Goal: Use online tool/utility: Utilize a website feature to perform a specific function

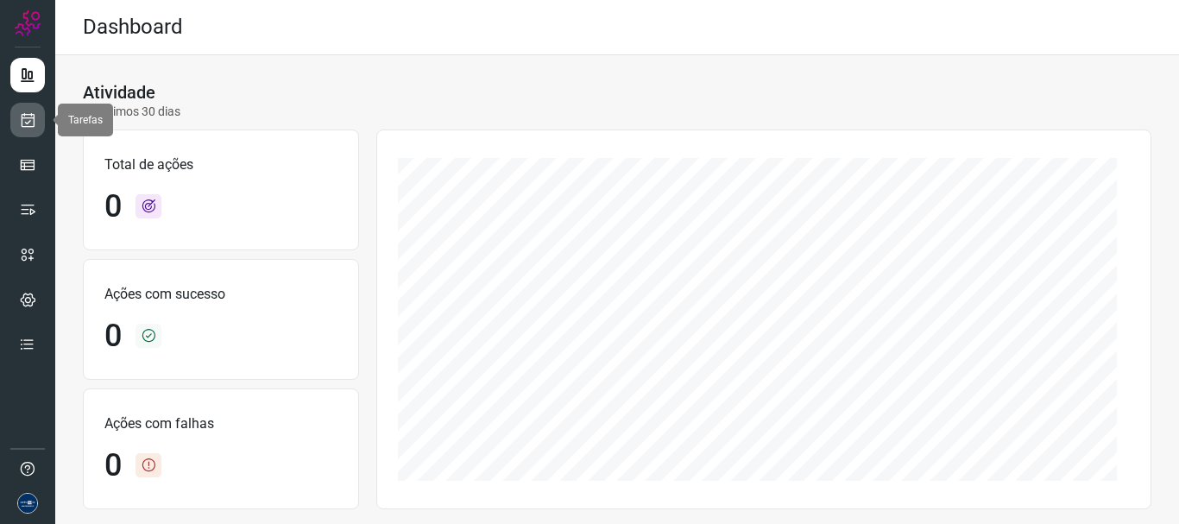
click at [19, 114] on icon at bounding box center [28, 119] width 18 height 17
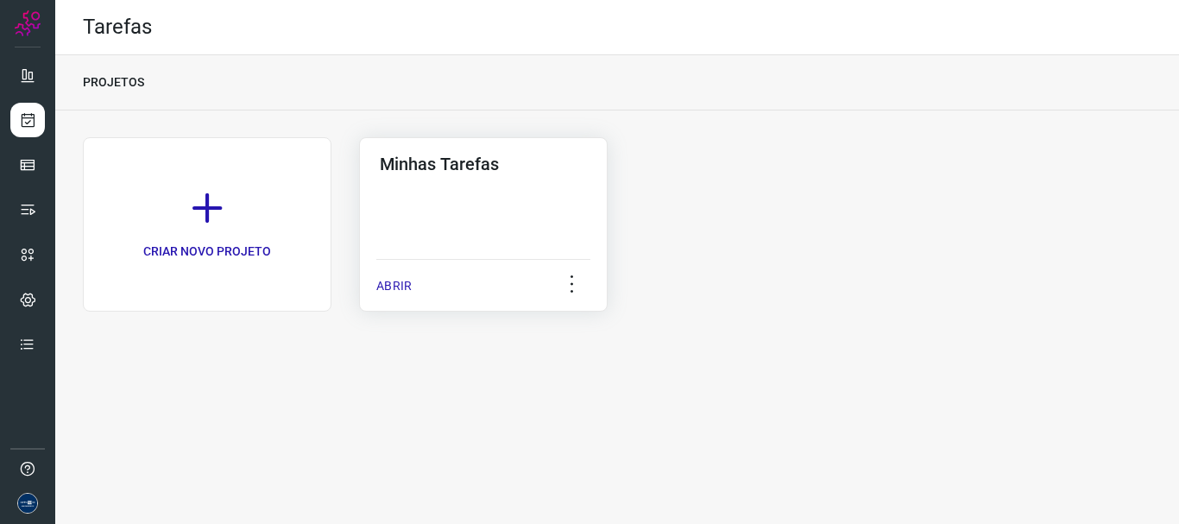
click at [383, 285] on p "ABRIR" at bounding box center [393, 286] width 35 height 18
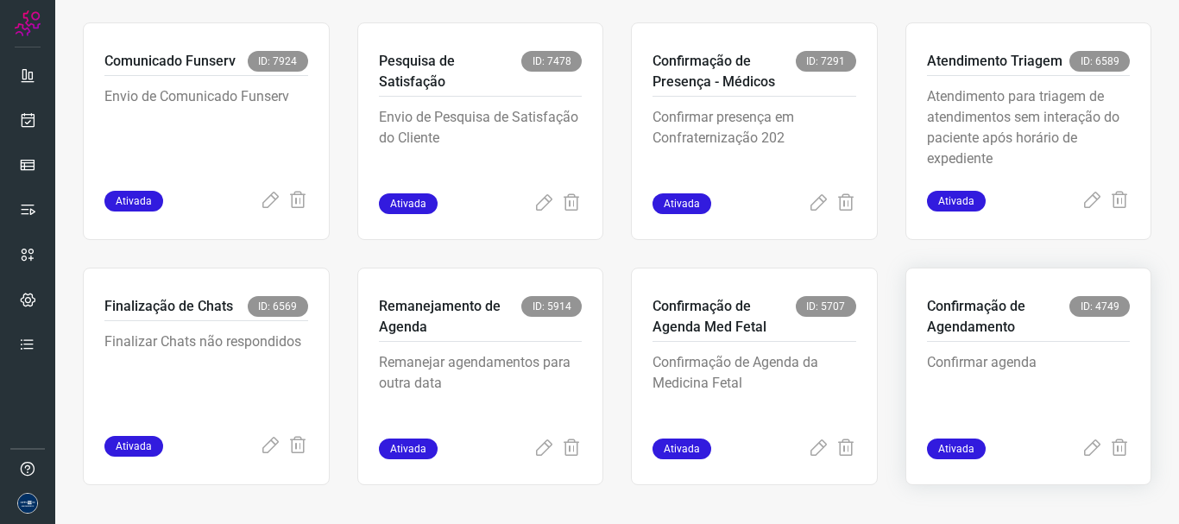
scroll to position [364, 0]
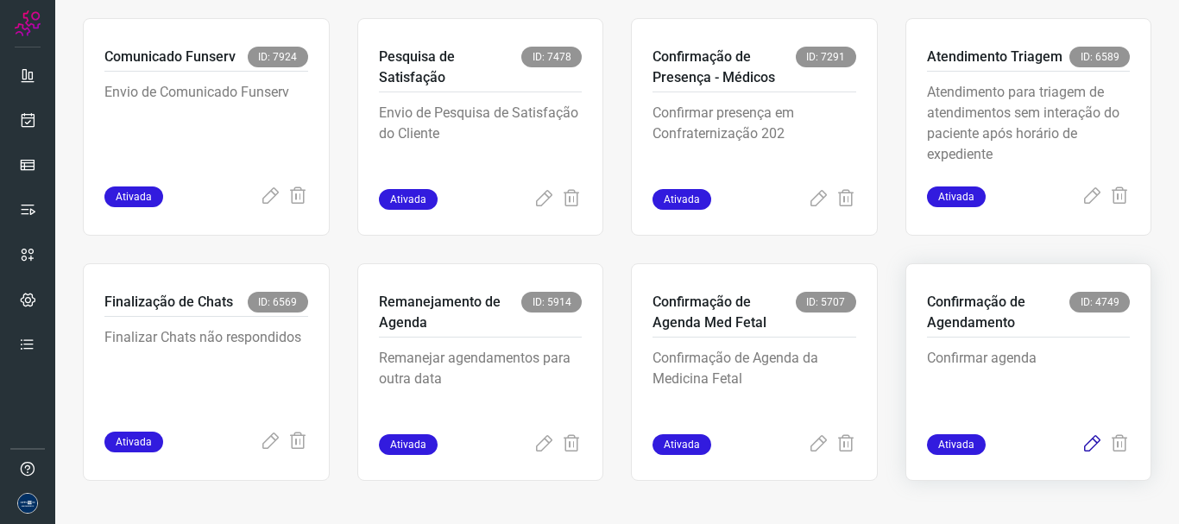
click at [1083, 446] on icon at bounding box center [1092, 444] width 21 height 21
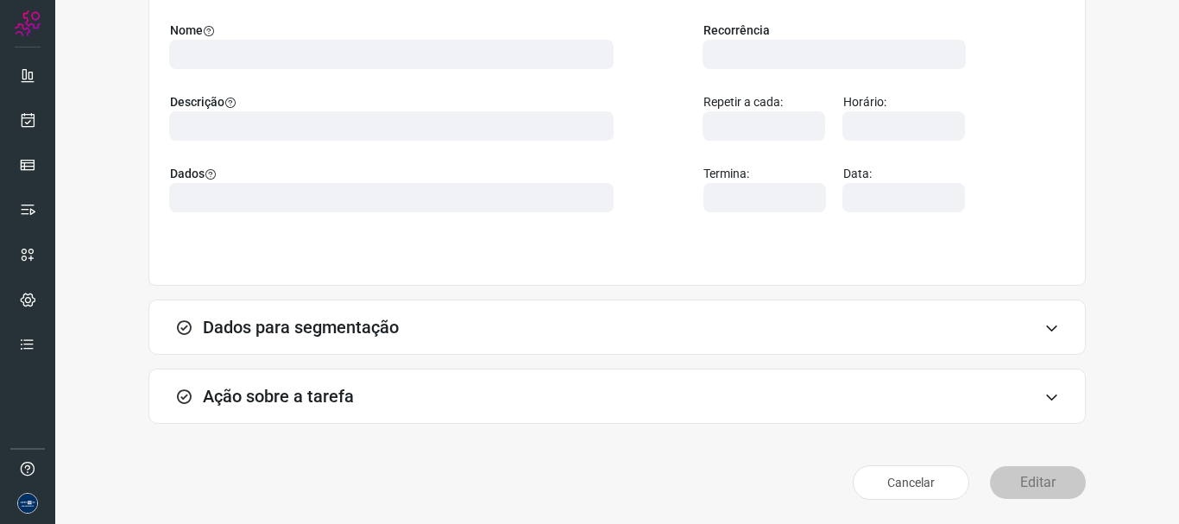
scroll to position [150, 0]
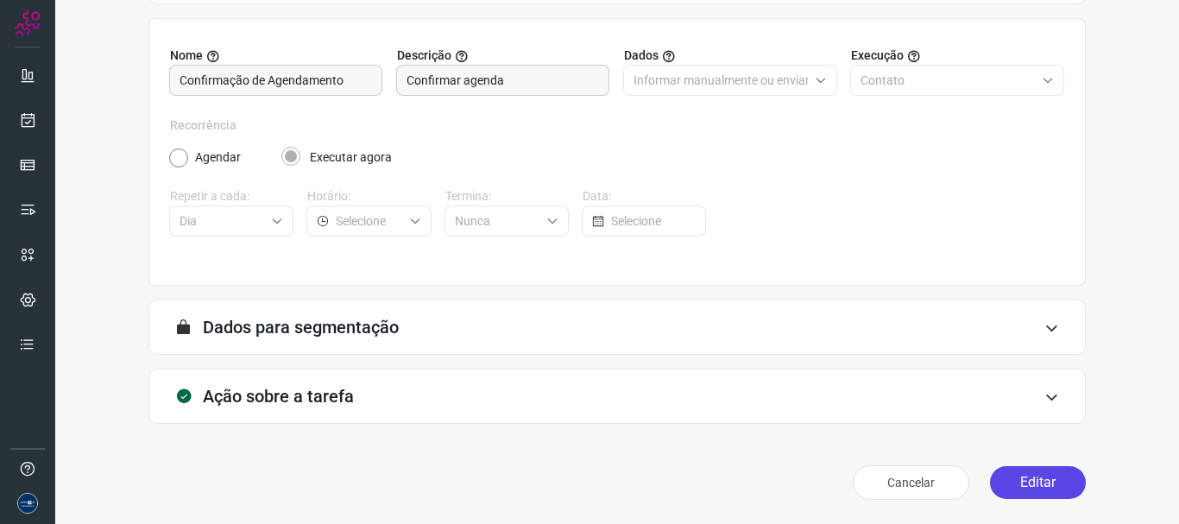
click at [1003, 485] on button "Editar" at bounding box center [1038, 482] width 96 height 33
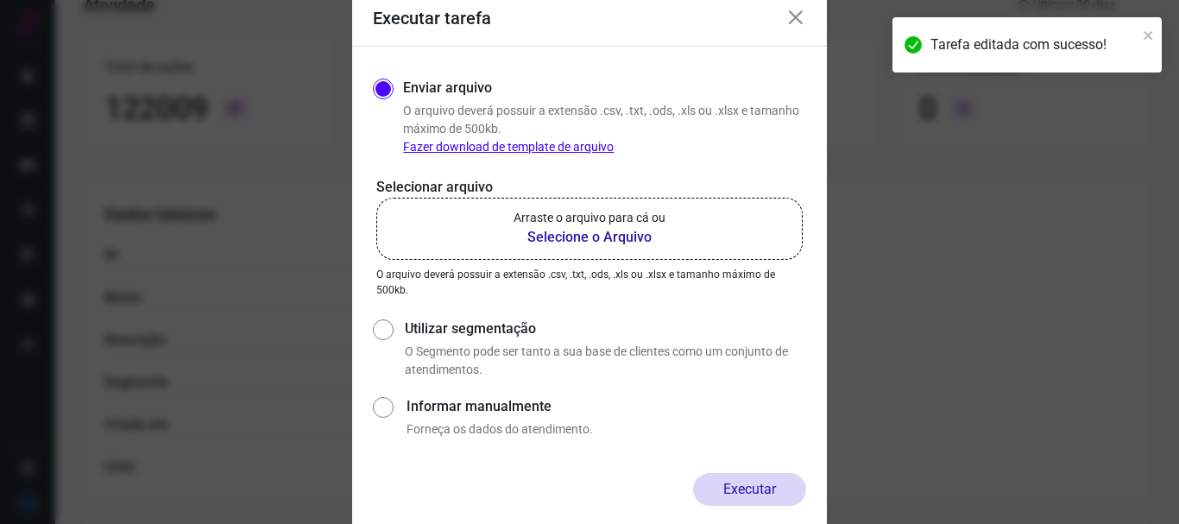
click at [796, 15] on icon at bounding box center [796, 18] width 21 height 21
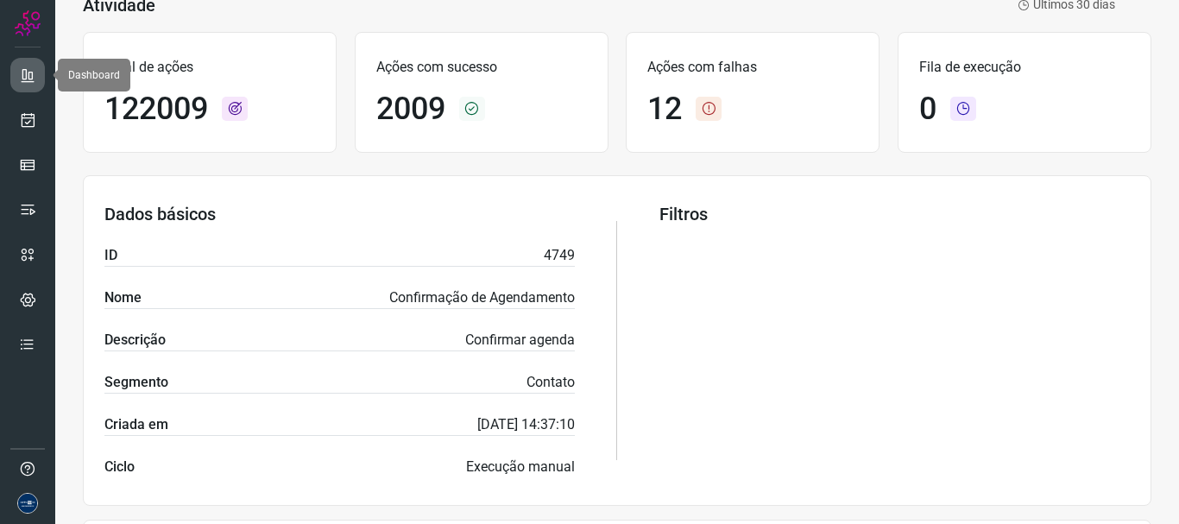
click at [24, 76] on icon at bounding box center [27, 74] width 17 height 17
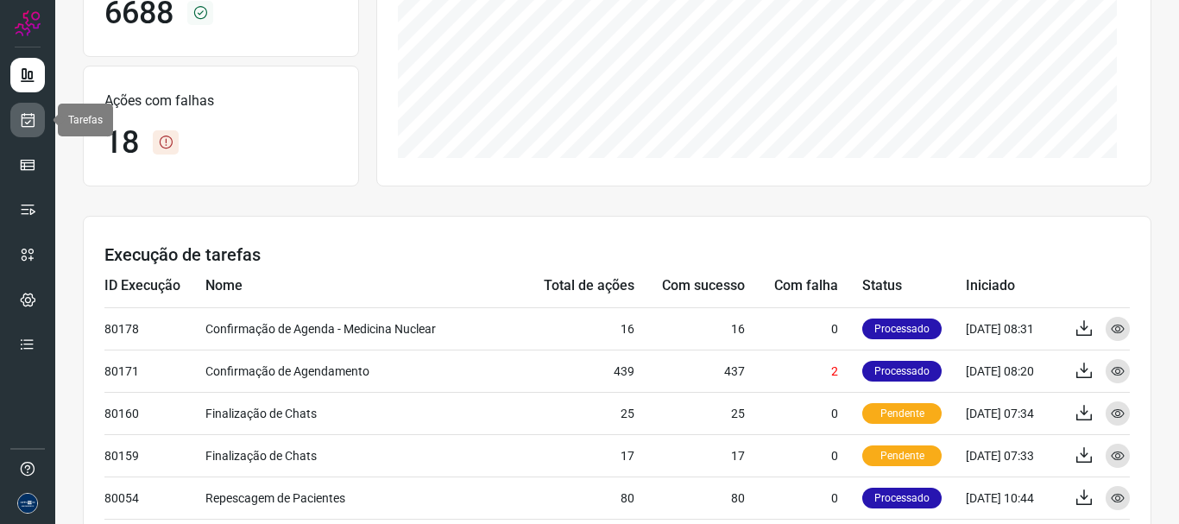
click at [30, 119] on icon at bounding box center [28, 119] width 18 height 17
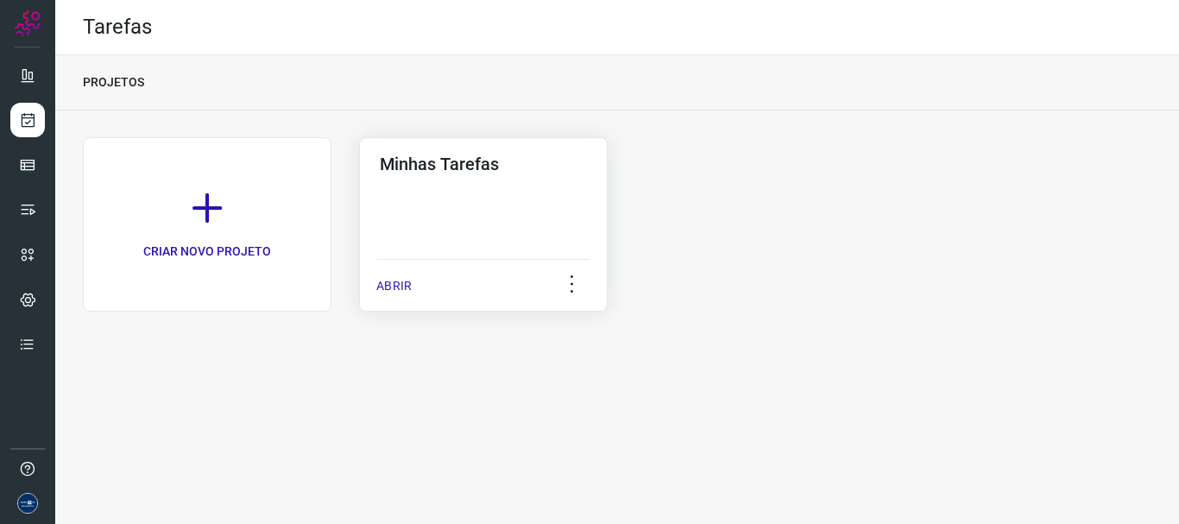
click at [414, 281] on div "ABRIR" at bounding box center [483, 280] width 214 height 43
click at [396, 287] on p "ABRIR" at bounding box center [393, 286] width 35 height 18
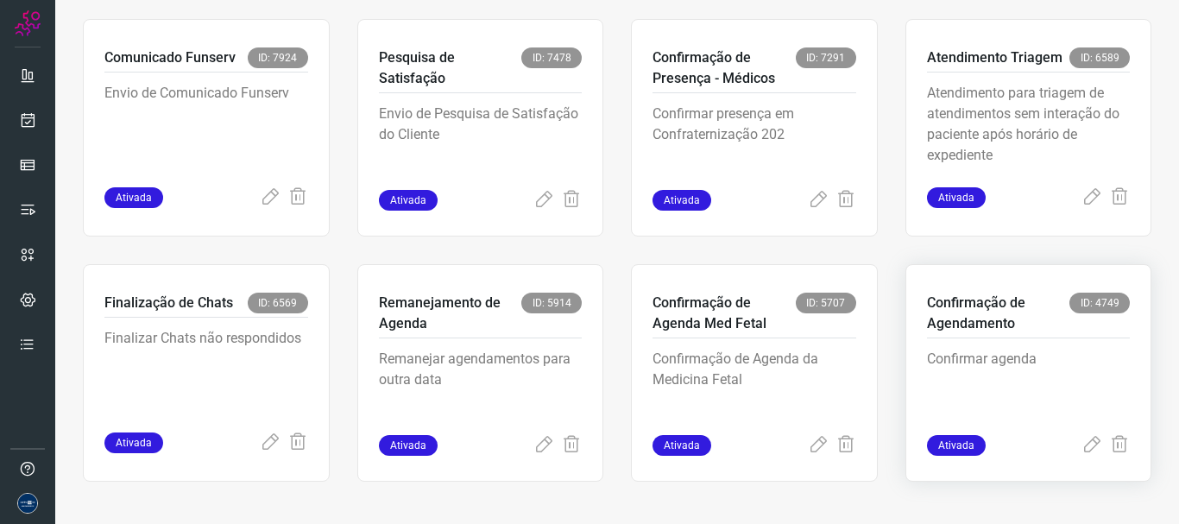
scroll to position [364, 0]
click at [1082, 446] on icon at bounding box center [1092, 444] width 21 height 21
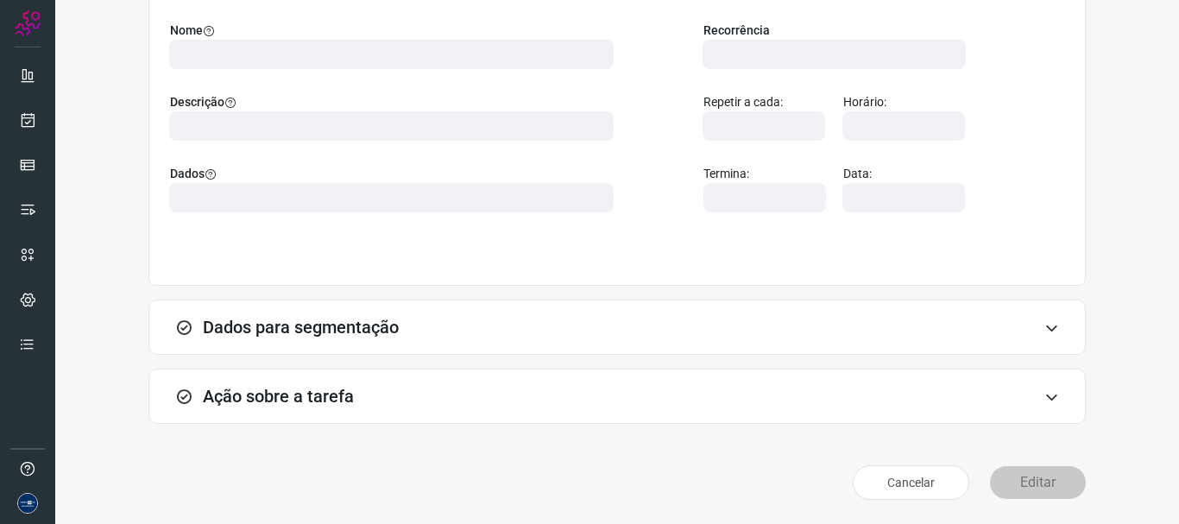
scroll to position [150, 0]
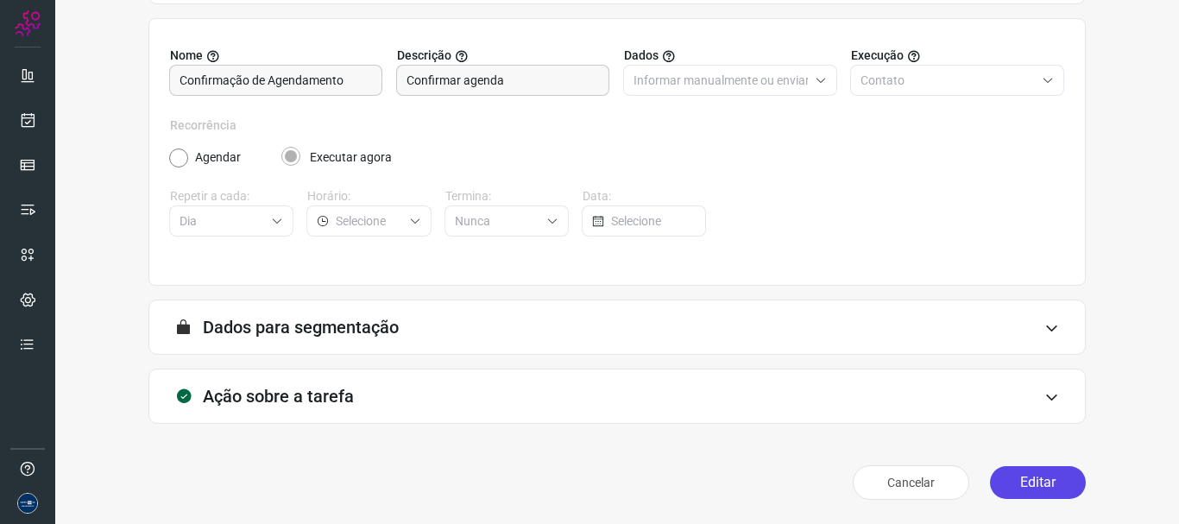
click at [1034, 487] on button "Editar" at bounding box center [1038, 482] width 96 height 33
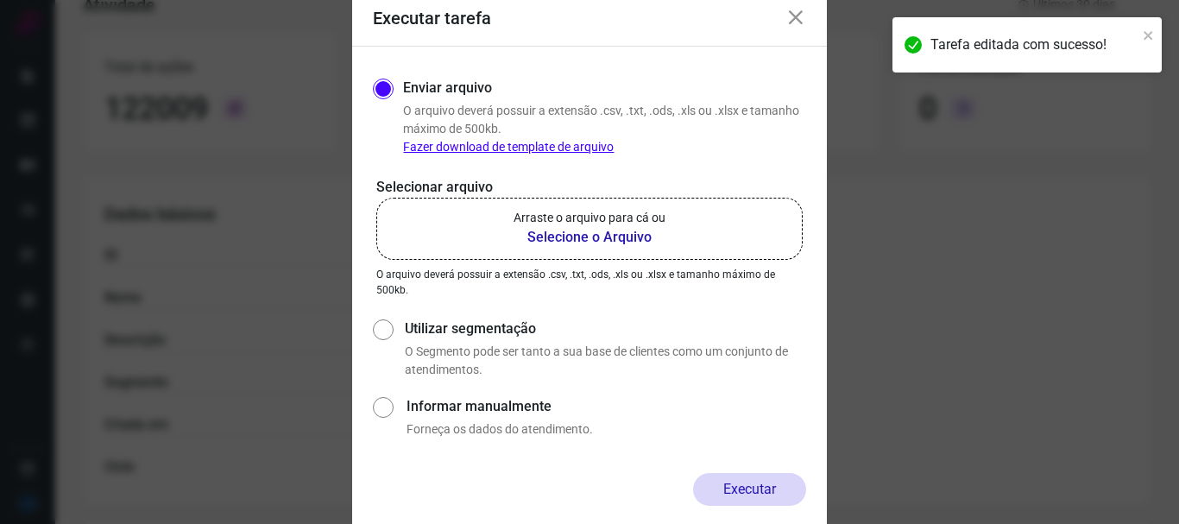
click at [556, 239] on b "Selecione o Arquivo" at bounding box center [590, 237] width 152 height 21
click at [0, 0] on input "Arraste o arquivo para cá ou Selecione o Arquivo" at bounding box center [0, 0] width 0 height 0
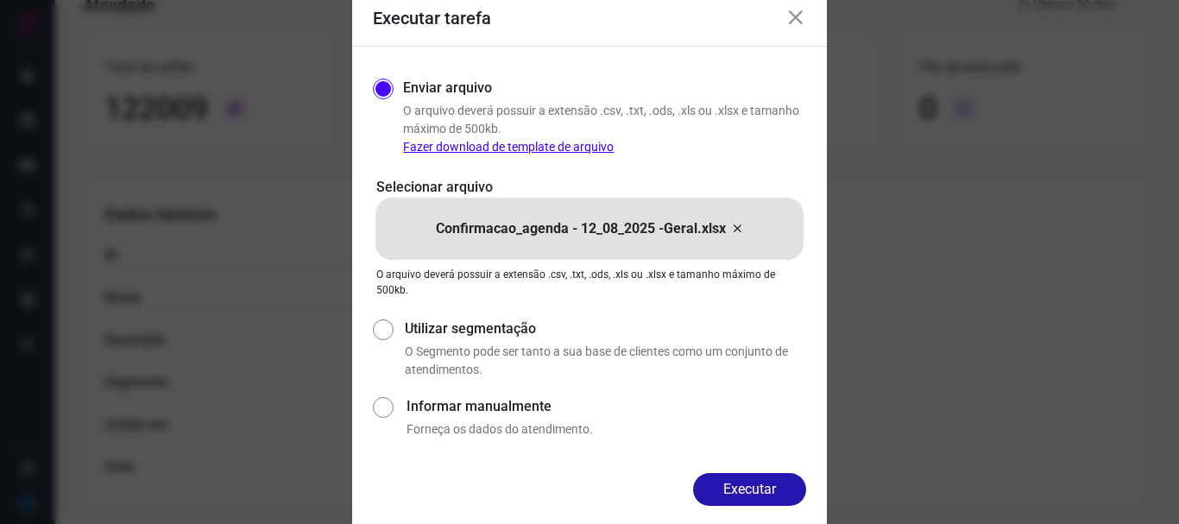
click at [757, 490] on button "Executar" at bounding box center [749, 489] width 113 height 33
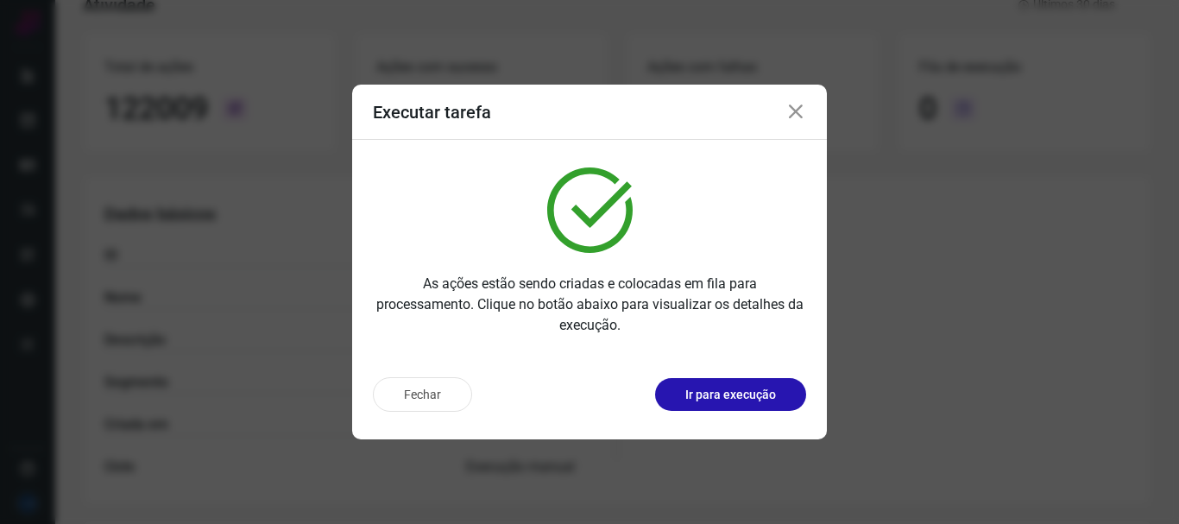
click at [793, 110] on icon at bounding box center [796, 112] width 21 height 21
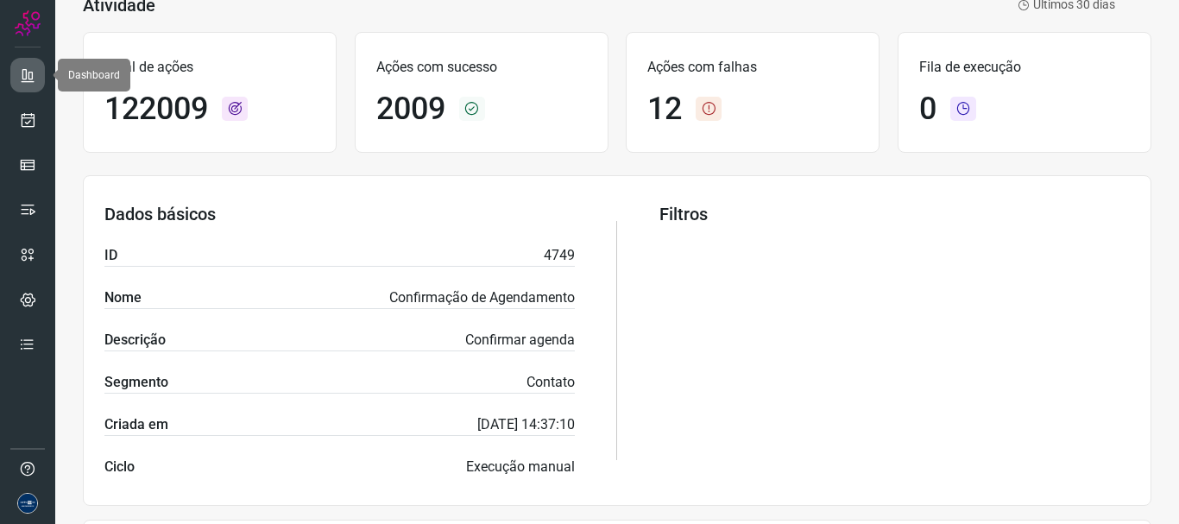
click at [24, 84] on link at bounding box center [27, 75] width 35 height 35
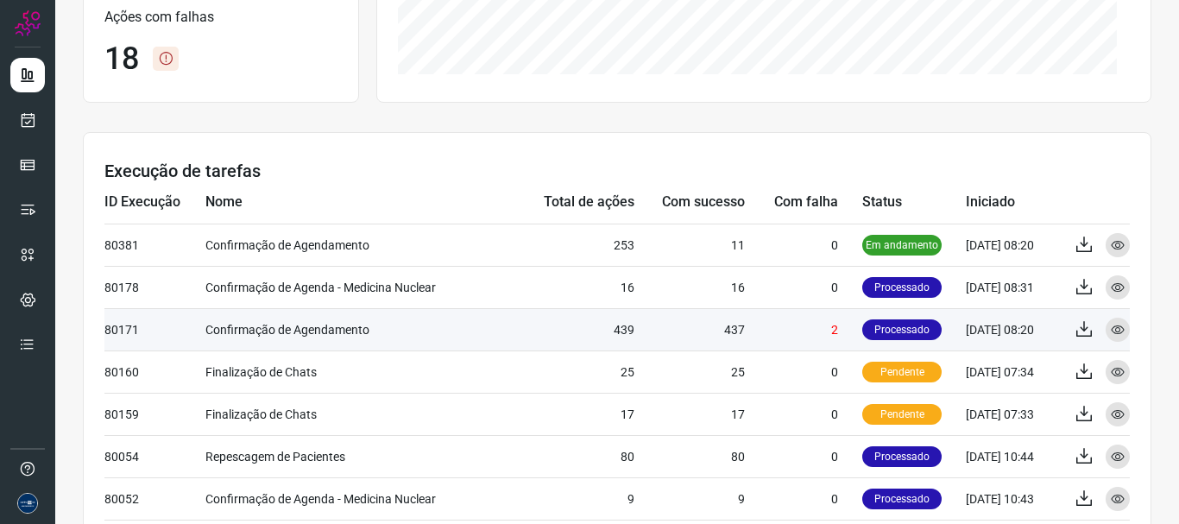
scroll to position [409, 0]
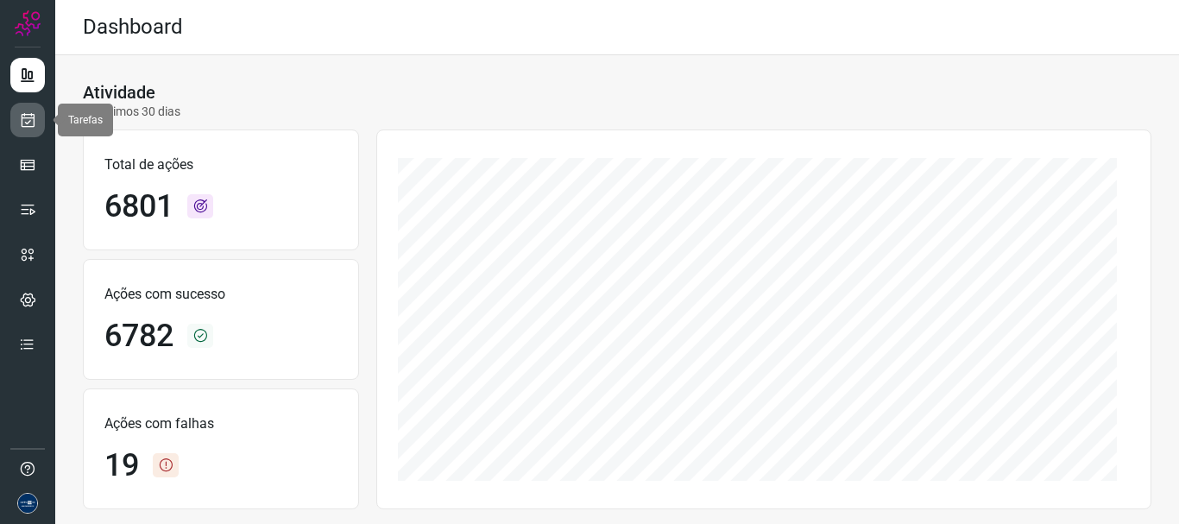
click at [25, 123] on icon at bounding box center [28, 119] width 18 height 17
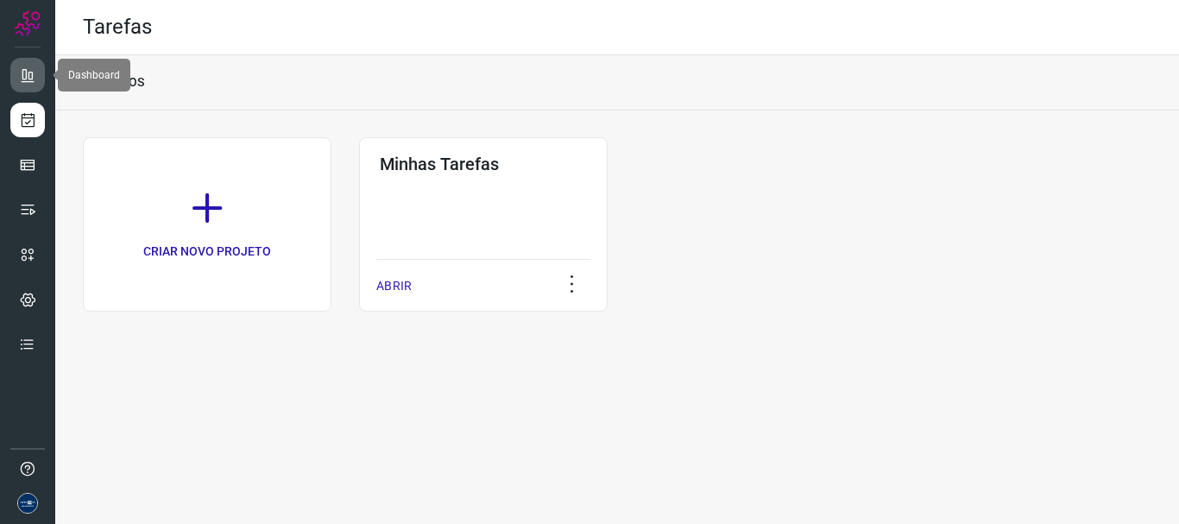
click at [35, 72] on icon at bounding box center [27, 74] width 17 height 17
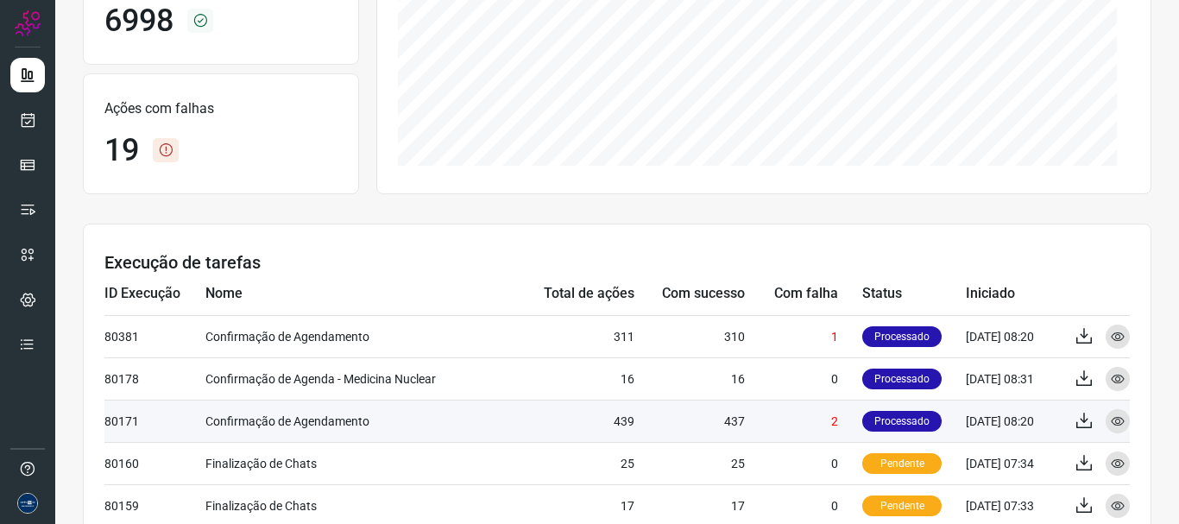
scroll to position [345, 0]
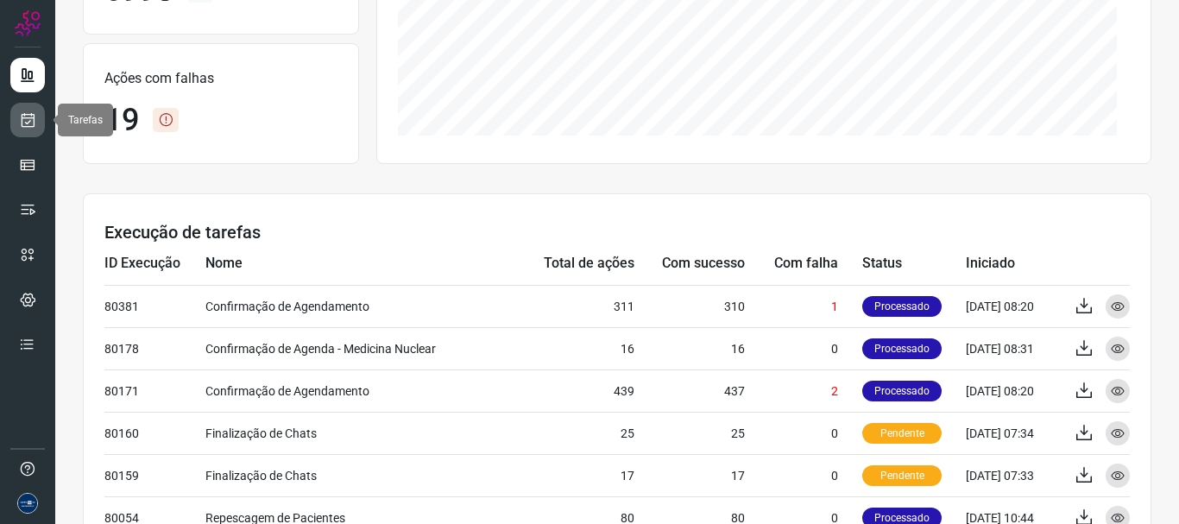
click at [28, 124] on icon at bounding box center [28, 119] width 18 height 17
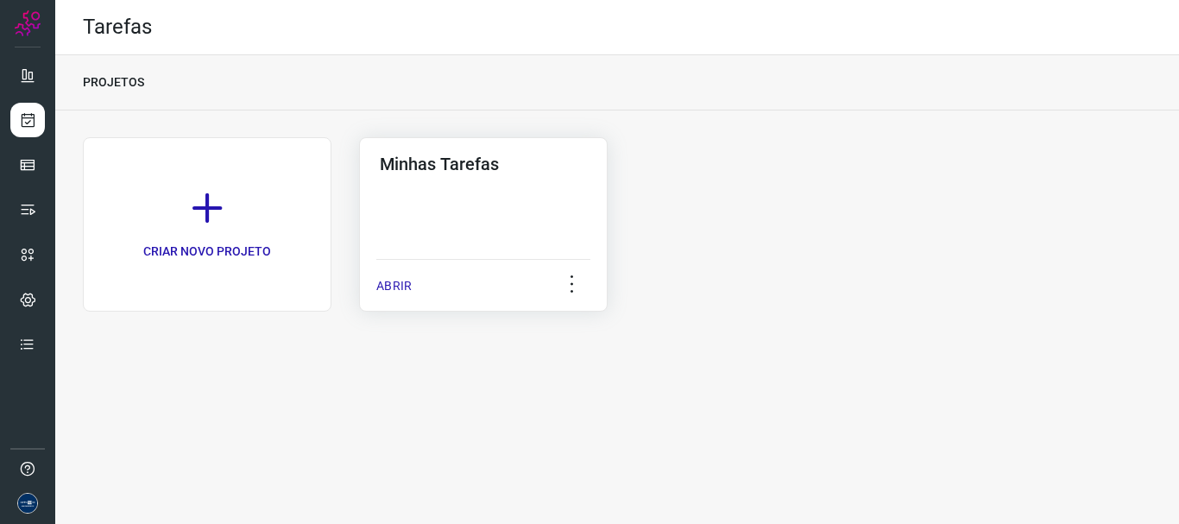
click at [399, 278] on p "ABRIR" at bounding box center [393, 286] width 35 height 18
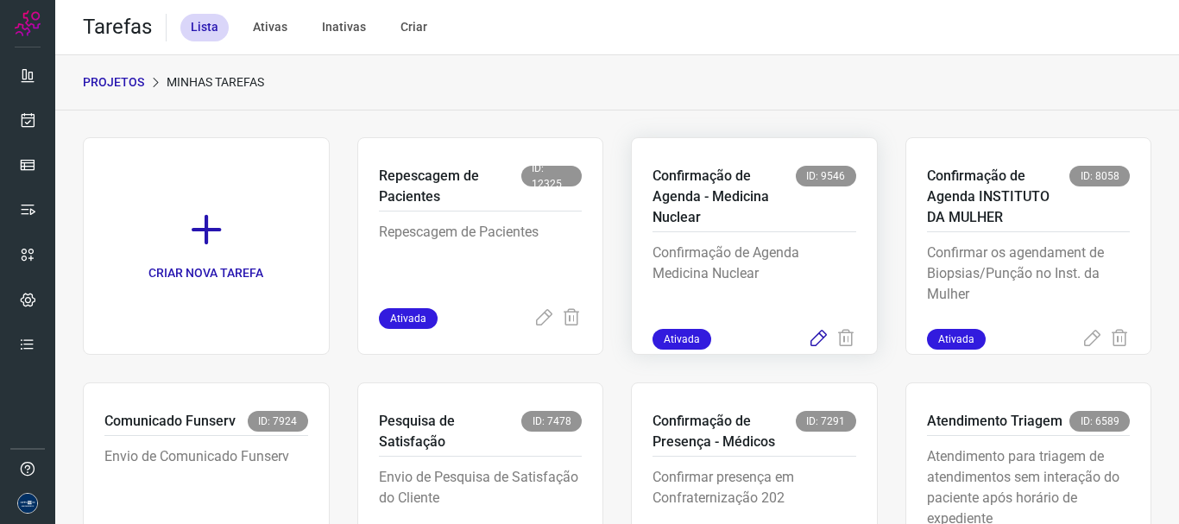
click at [808, 337] on icon at bounding box center [818, 339] width 21 height 21
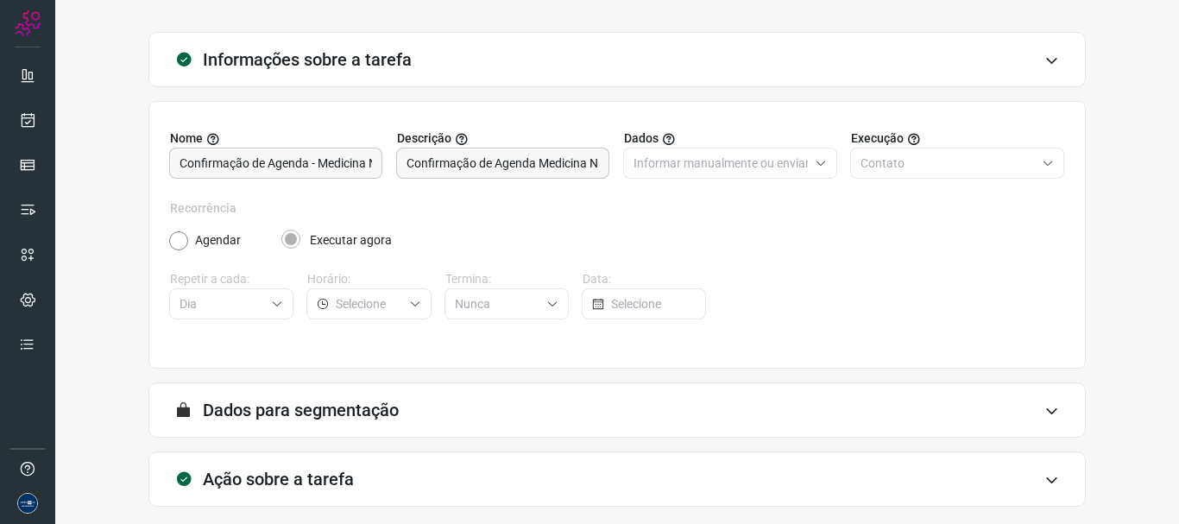
scroll to position [150, 0]
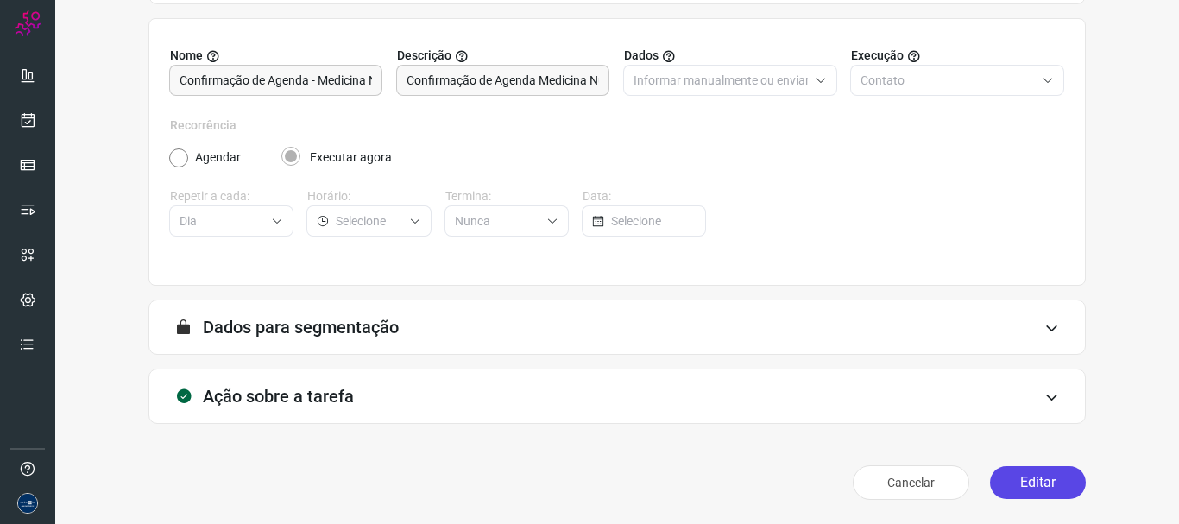
click at [1006, 475] on button "Editar" at bounding box center [1038, 482] width 96 height 33
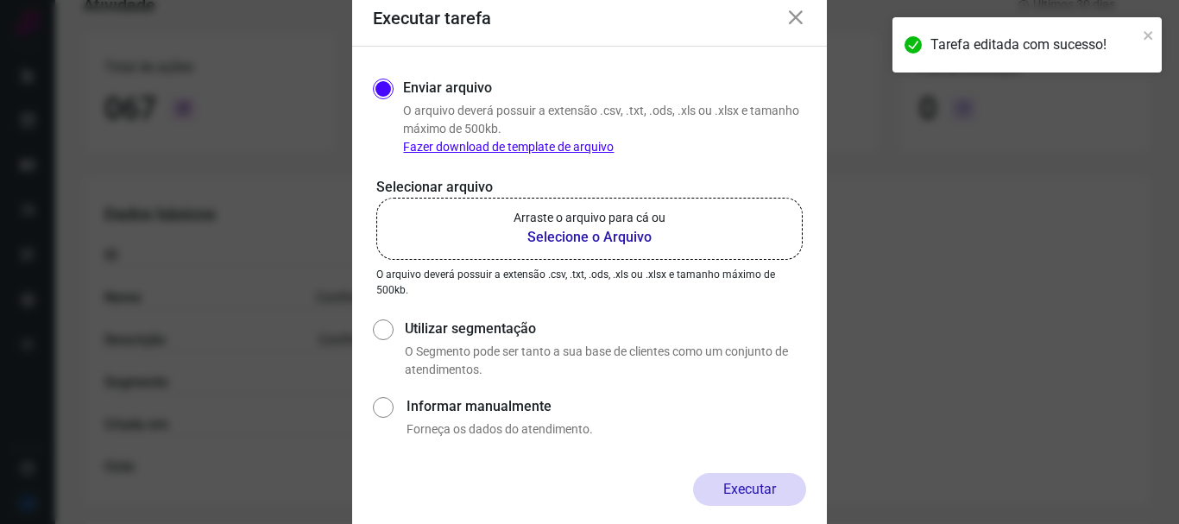
click at [617, 243] on b "Selecione o Arquivo" at bounding box center [590, 237] width 152 height 21
click at [0, 0] on input "Arraste o arquivo para cá ou Selecione o Arquivo" at bounding box center [0, 0] width 0 height 0
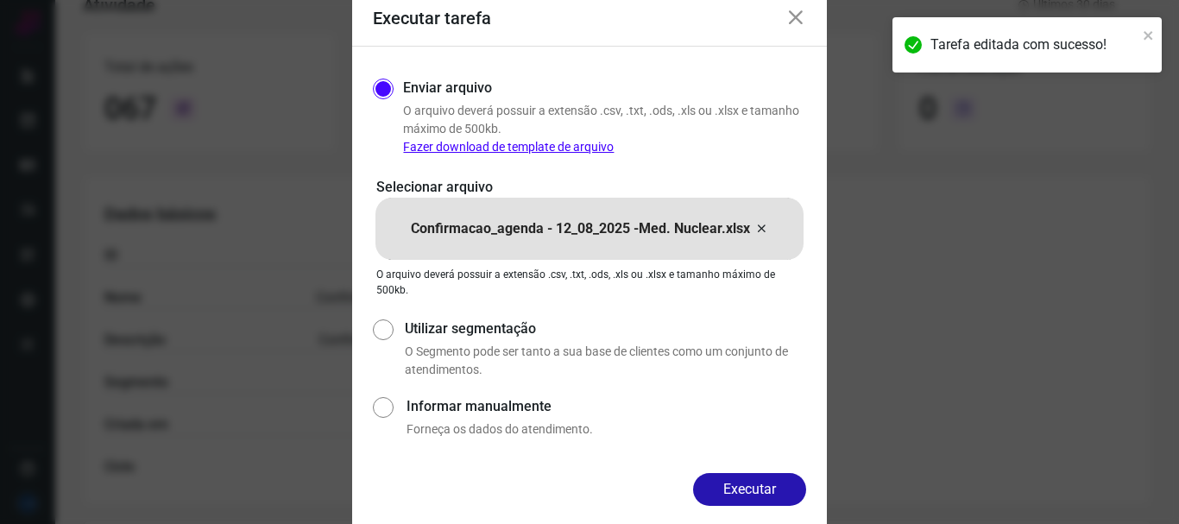
click at [755, 492] on button "Executar" at bounding box center [749, 489] width 113 height 33
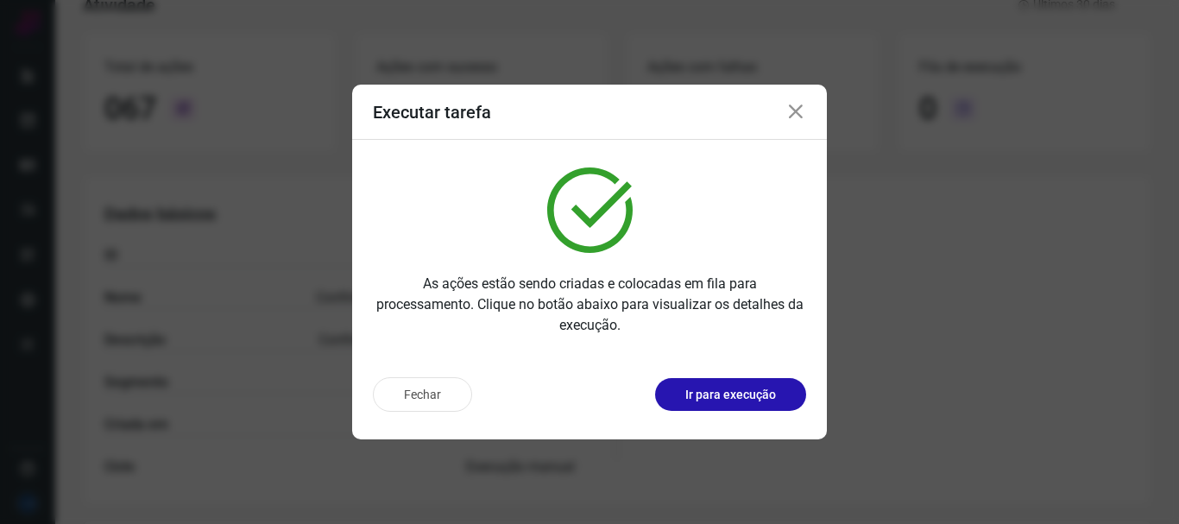
click at [798, 110] on icon at bounding box center [796, 112] width 21 height 21
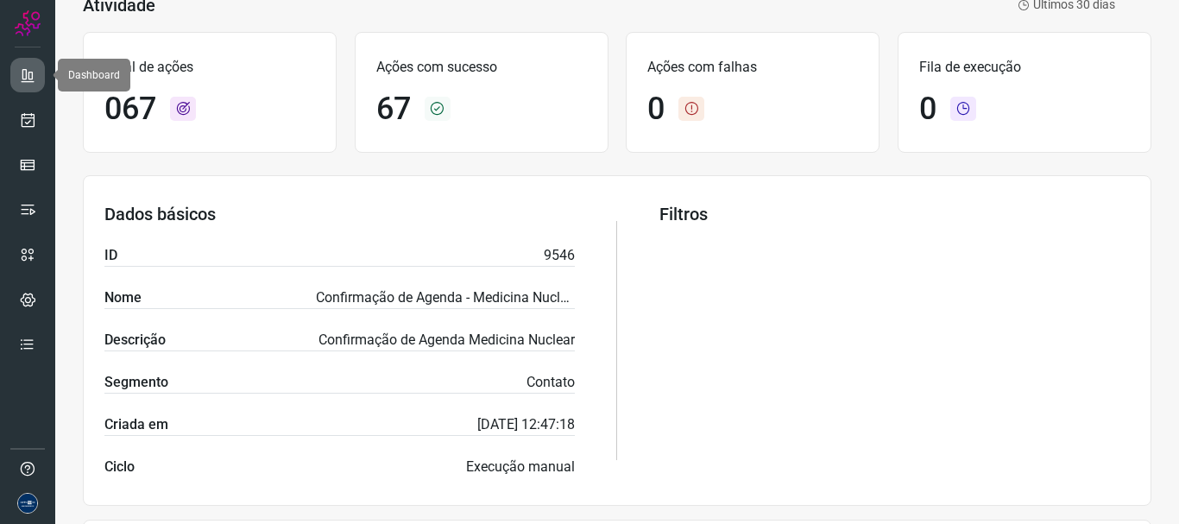
click at [22, 71] on icon at bounding box center [27, 74] width 17 height 17
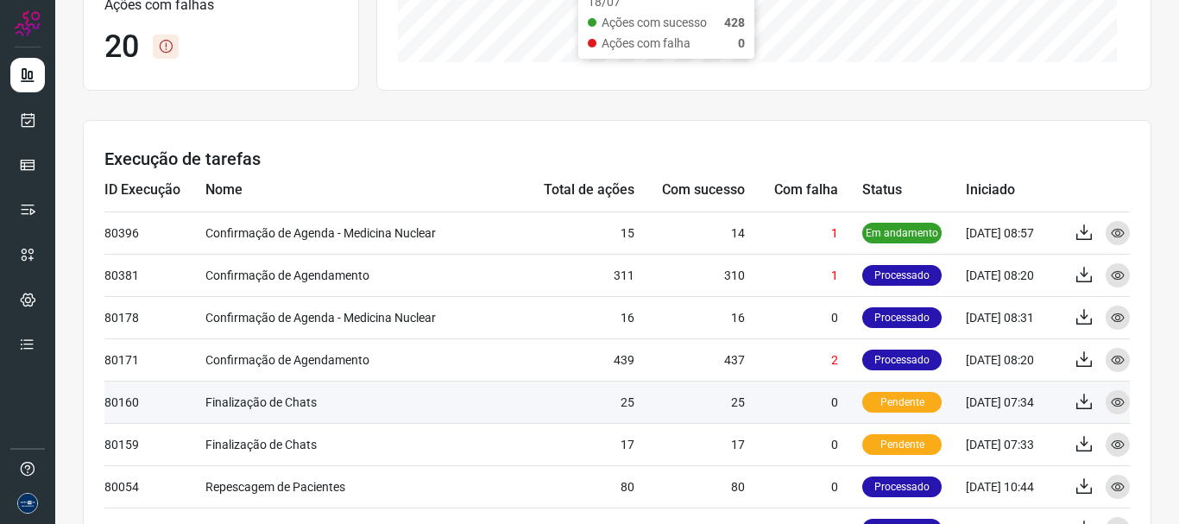
scroll to position [582, 0]
